Goal: Information Seeking & Learning: Learn about a topic

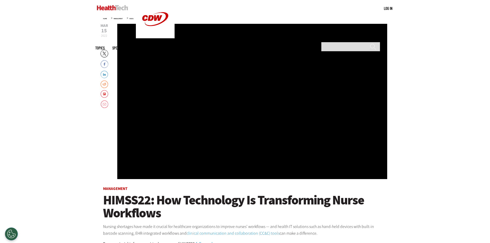
scroll to position [52, 0]
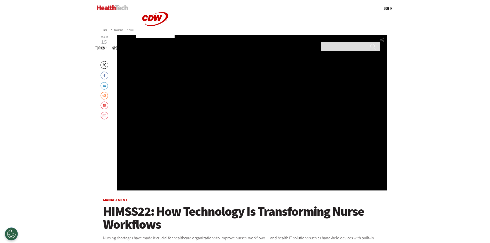
click at [172, 57] on div "Video viewer" at bounding box center [252, 112] width 270 height 155
click at [174, 77] on div "Video viewer" at bounding box center [252, 112] width 270 height 155
drag, startPoint x: 175, startPoint y: 77, endPoint x: 166, endPoint y: 100, distance: 24.3
click at [175, 78] on div "Video viewer" at bounding box center [252, 112] width 270 height 155
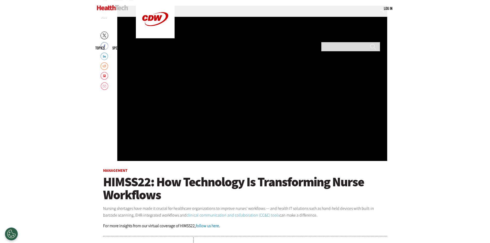
scroll to position [155, 0]
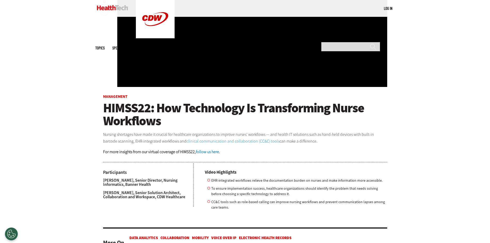
click at [143, 154] on strong "For more insights from our virtual coverage of HIMSS22," at bounding box center [149, 151] width 93 height 5
click at [214, 141] on link "clinical communication and collaboration (CC&C) tools" at bounding box center [232, 140] width 93 height 5
click at [245, 141] on link "clinical communication and collaboration (CC&C) tools" at bounding box center [232, 140] width 93 height 5
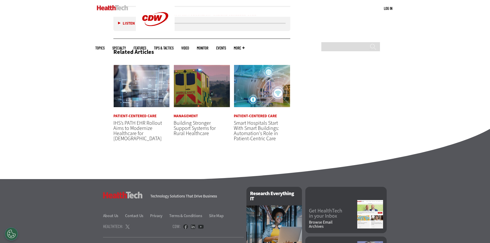
scroll to position [1085, 0]
